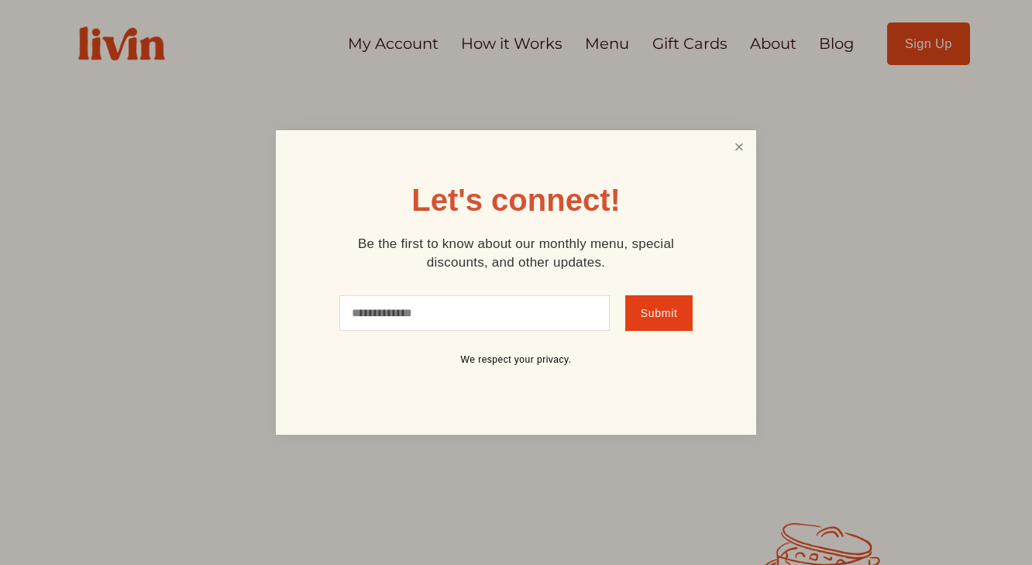
click at [744, 149] on link "Close" at bounding box center [739, 147] width 29 height 29
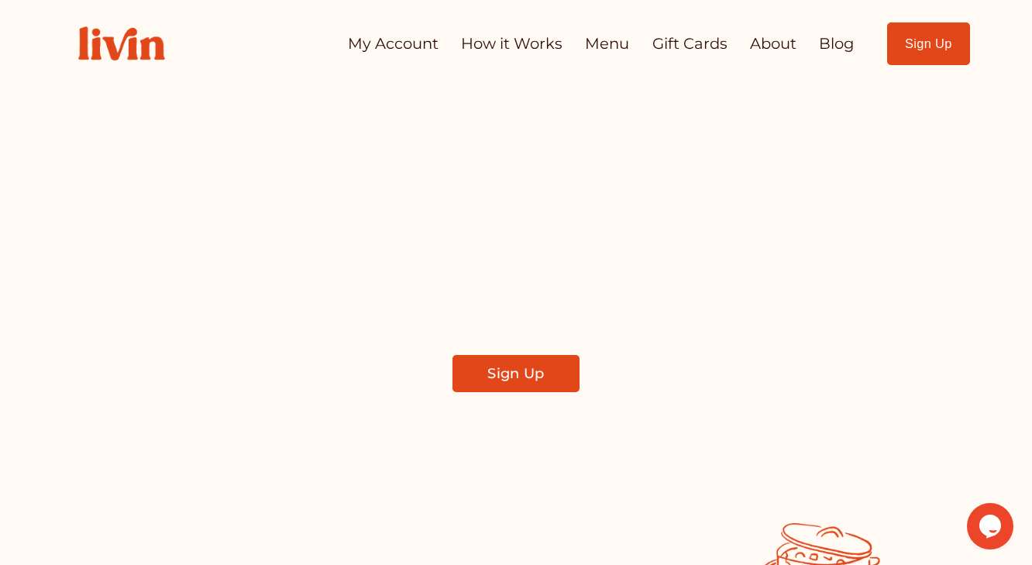
click at [909, 33] on link "Sign Up" at bounding box center [928, 43] width 83 height 43
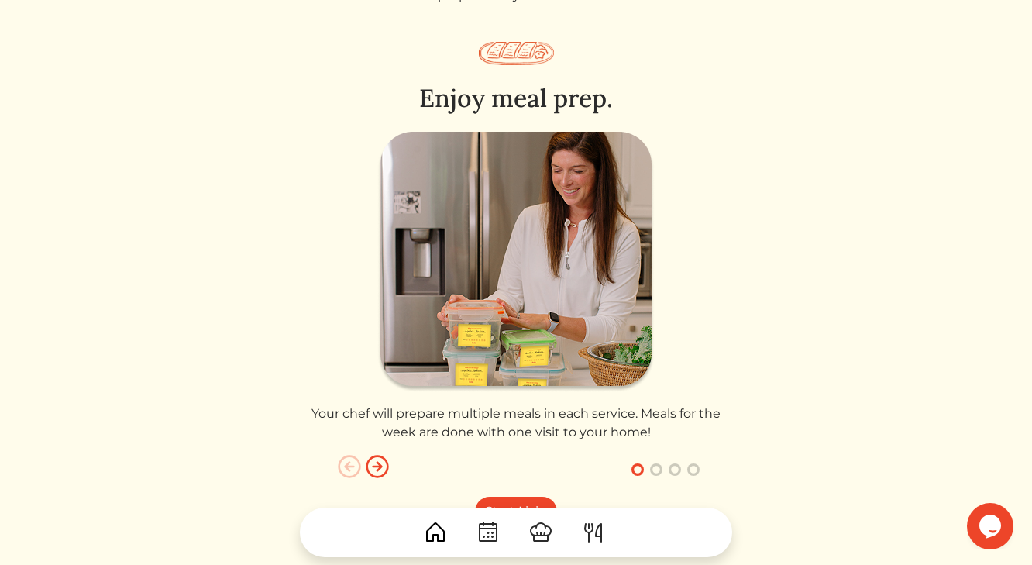
click at [586, 533] on img at bounding box center [593, 532] width 25 height 25
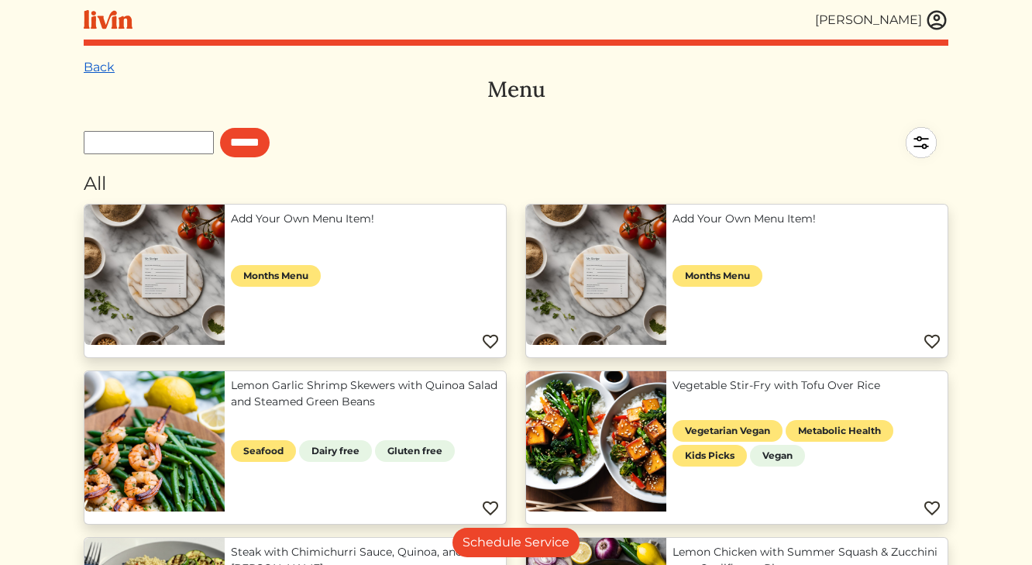
click at [95, 67] on link "Back" at bounding box center [99, 67] width 31 height 15
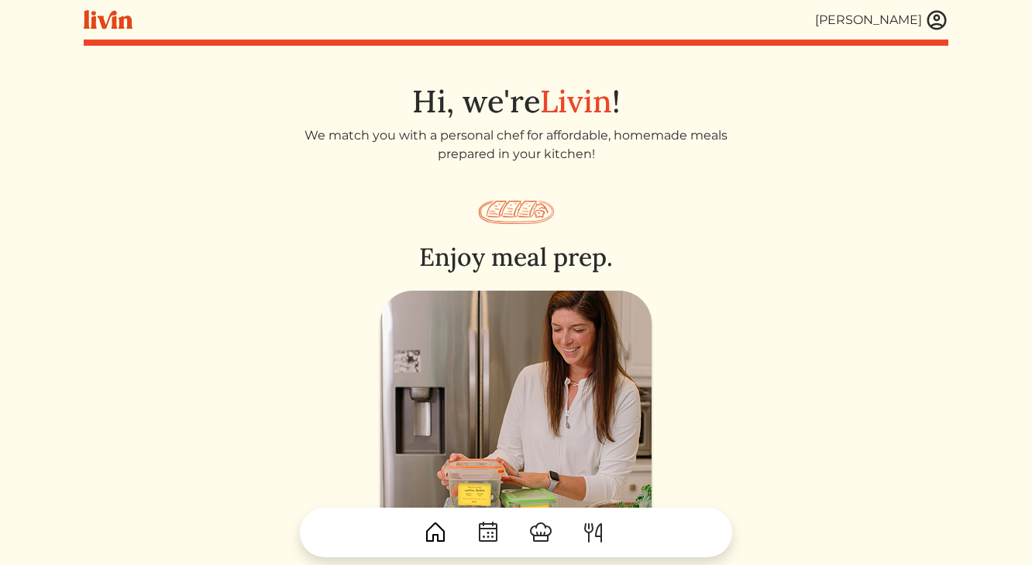
click at [535, 525] on img at bounding box center [541, 532] width 25 height 25
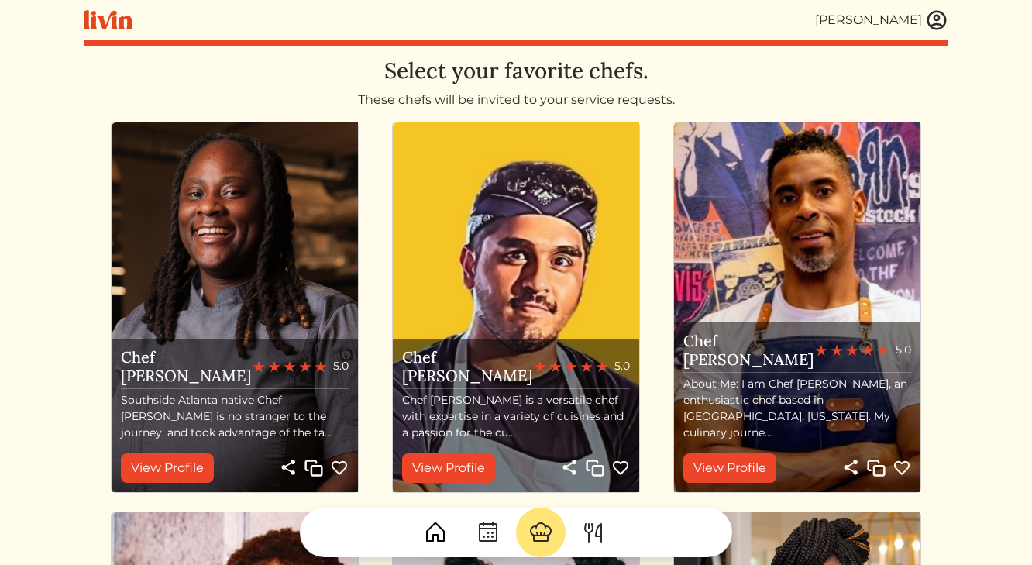
click at [491, 529] on img at bounding box center [488, 532] width 25 height 25
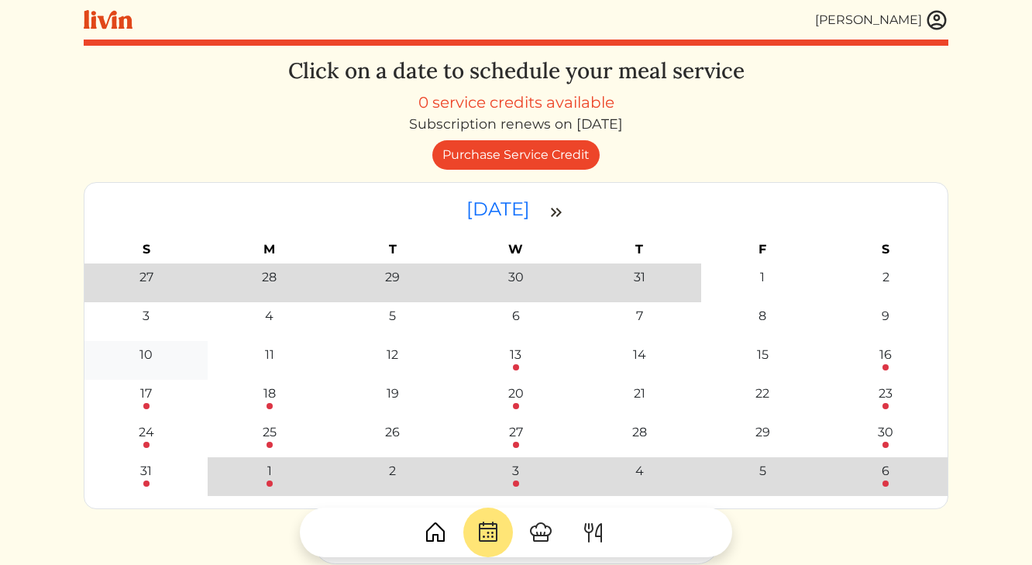
click at [150, 357] on div "10" at bounding box center [146, 355] width 13 height 19
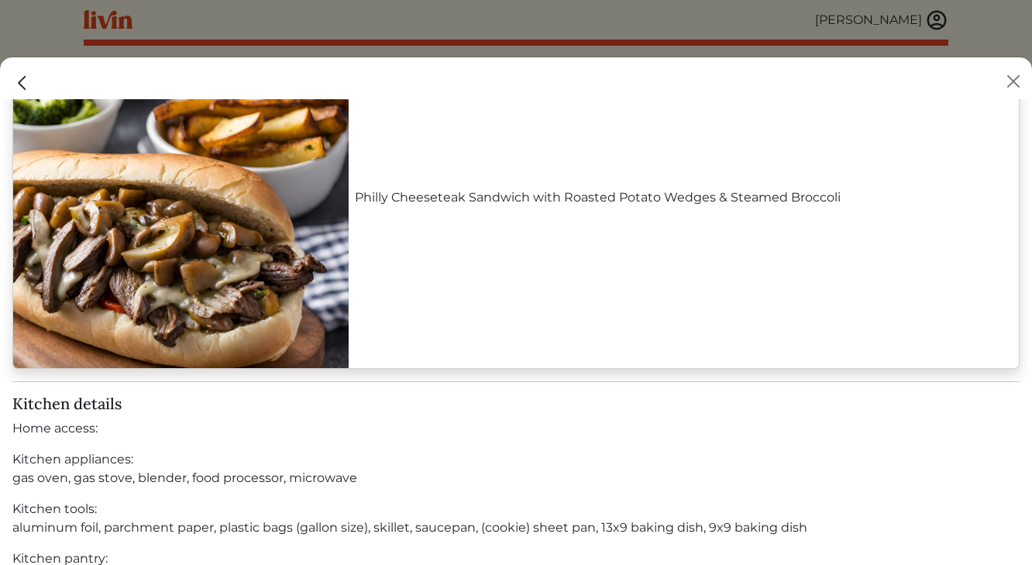
scroll to position [1872, 0]
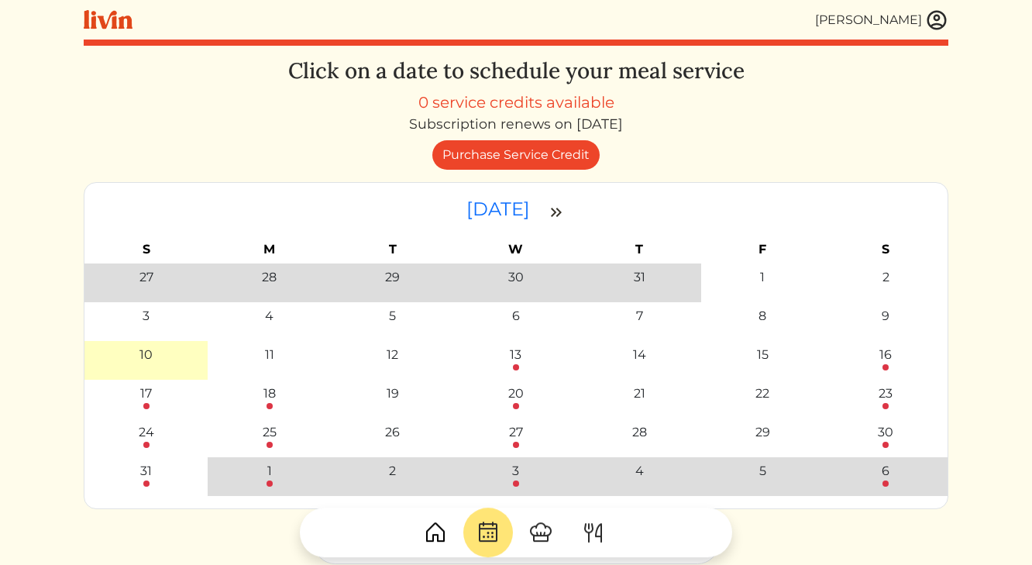
click at [266, 19] on div at bounding box center [516, 282] width 1032 height 565
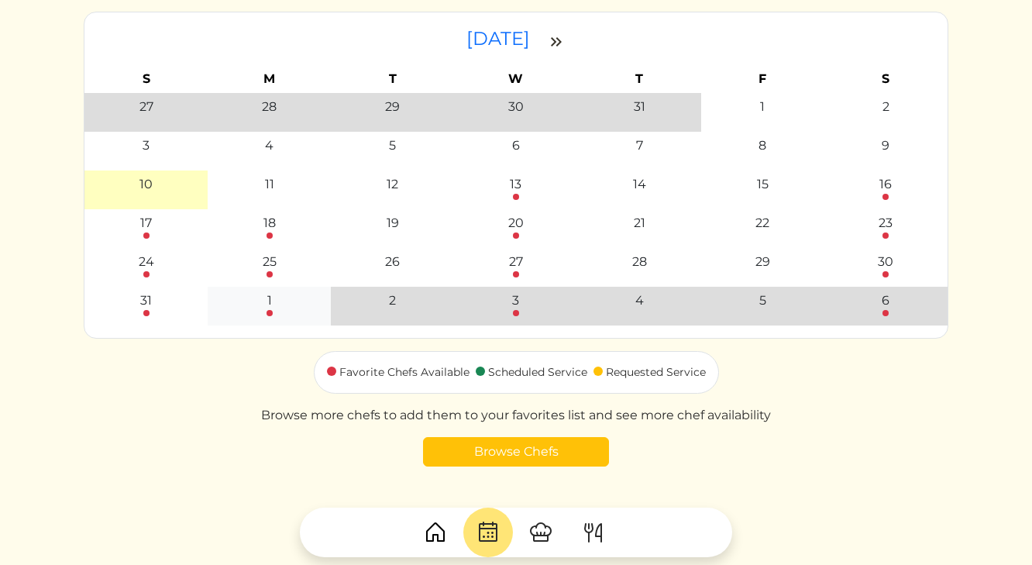
scroll to position [254, 0]
